Goal: Navigation & Orientation: Find specific page/section

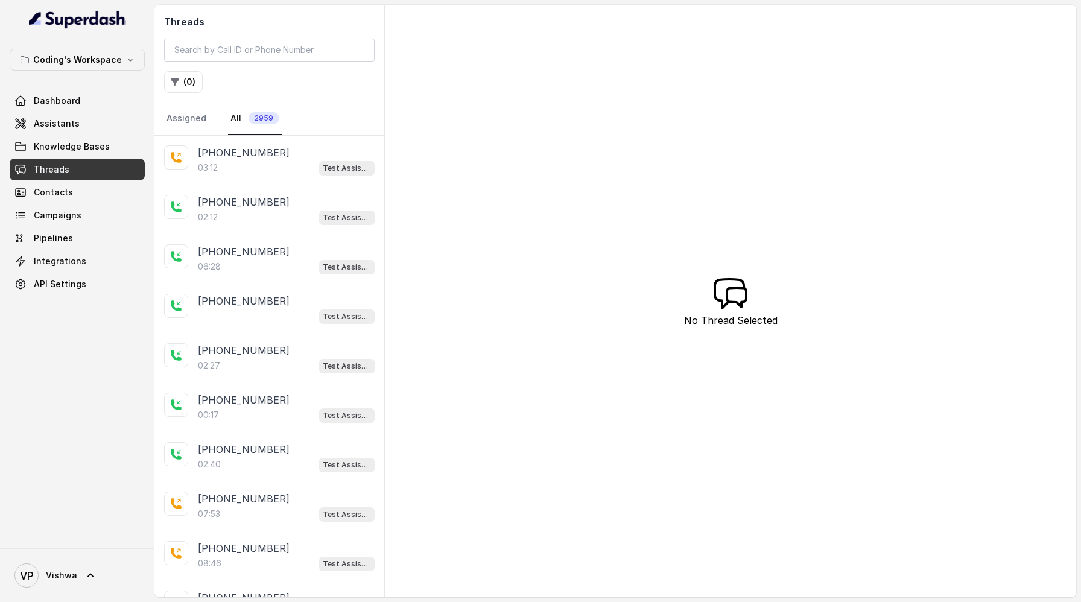
drag, startPoint x: 0, startPoint y: 0, endPoint x: 54, endPoint y: 168, distance: 176.8
click at [54, 168] on span "Threads" at bounding box center [52, 169] width 36 height 12
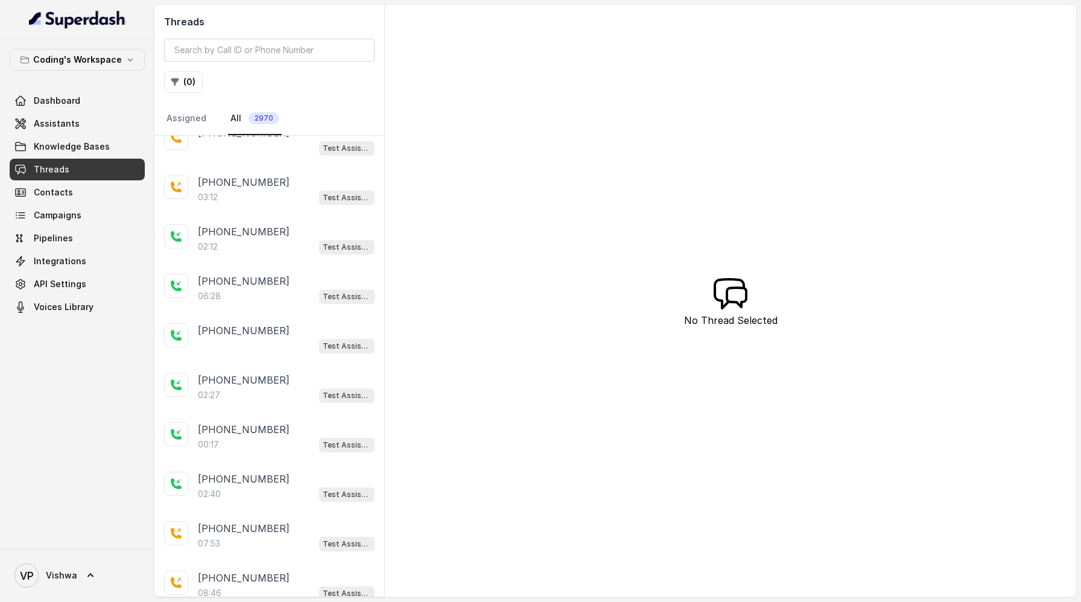
scroll to position [515, 0]
click at [71, 210] on span "Campaigns" at bounding box center [58, 215] width 48 height 12
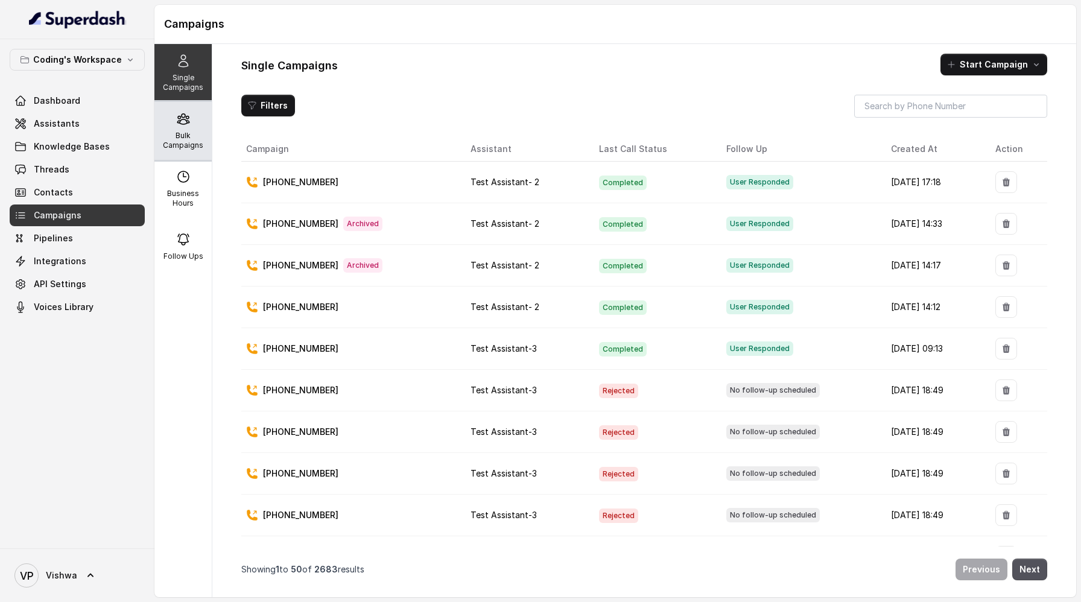
click at [196, 125] on div "Bulk Campaigns" at bounding box center [182, 131] width 57 height 58
